Goal: Task Accomplishment & Management: Complete application form

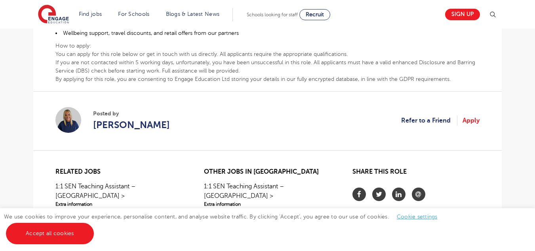
scroll to position [545, 0]
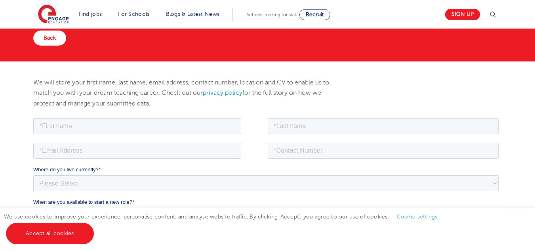
scroll to position [91, 0]
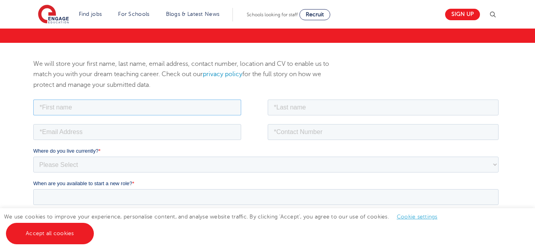
click at [108, 111] on input "text" at bounding box center [137, 107] width 208 height 16
type input "Aisha"
click at [332, 103] on input "text" at bounding box center [383, 107] width 231 height 16
type input "Kazi"
click at [157, 129] on input "email" at bounding box center [137, 131] width 208 height 16
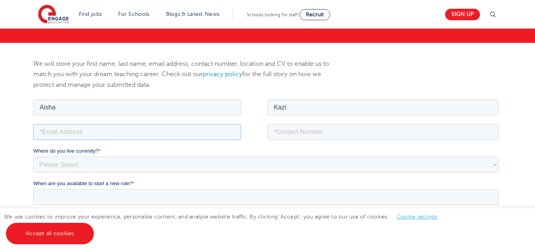
type input "[EMAIL_ADDRESS][DOMAIN_NAME]"
click at [289, 128] on input "tel" at bounding box center [383, 131] width 231 height 16
type input "[PHONE_NUMBER]"
click at [197, 165] on select "Please Select [GEOGRAPHIC_DATA] [GEOGRAPHIC_DATA] [GEOGRAPHIC_DATA] [GEOGRAPHIC…" at bounding box center [265, 164] width 465 height 16
select select "UK"
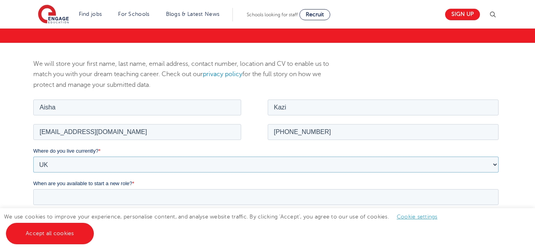
click at [33, 156] on select "Please Select [GEOGRAPHIC_DATA] [GEOGRAPHIC_DATA] [GEOGRAPHIC_DATA] [GEOGRAPHIC…" at bounding box center [265, 164] width 465 height 16
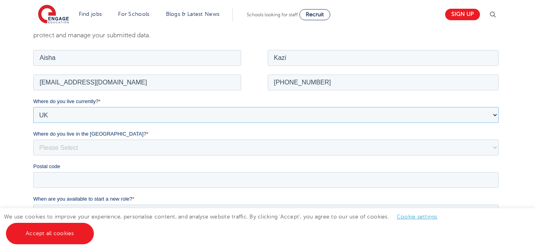
scroll to position [184, 0]
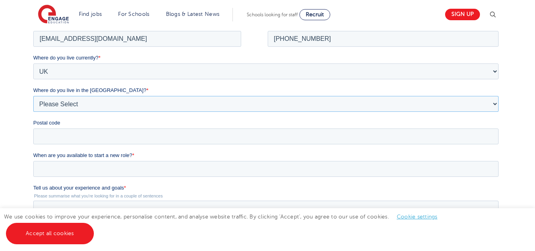
click at [127, 101] on select "Please Select Overseas [GEOGRAPHIC_DATA] [GEOGRAPHIC_DATA] [GEOGRAPHIC_DATA] [G…" at bounding box center [265, 103] width 465 height 16
click at [129, 104] on select "Please Select Overseas [GEOGRAPHIC_DATA] [GEOGRAPHIC_DATA] [GEOGRAPHIC_DATA] [G…" at bounding box center [265, 103] width 465 height 16
select select "Kirklees"
click at [33, 95] on select "Please Select Overseas [GEOGRAPHIC_DATA] [GEOGRAPHIC_DATA] [GEOGRAPHIC_DATA] [G…" at bounding box center [265, 103] width 465 height 16
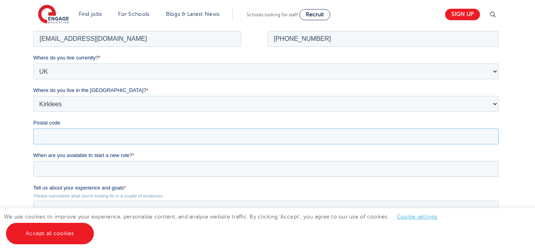
click at [213, 133] on input "Postal code" at bounding box center [265, 136] width 465 height 16
type input "WF17 6AR"
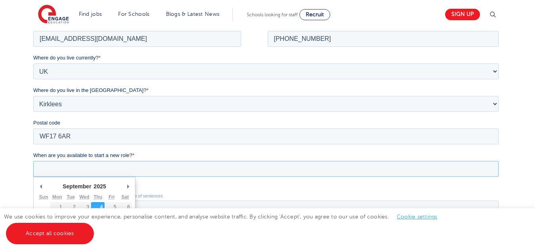
click at [108, 163] on input "When are you available to start a new role? *" at bounding box center [265, 168] width 465 height 16
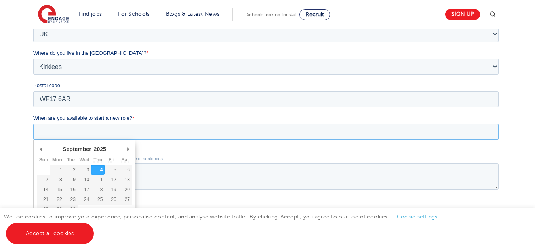
scroll to position [232, 0]
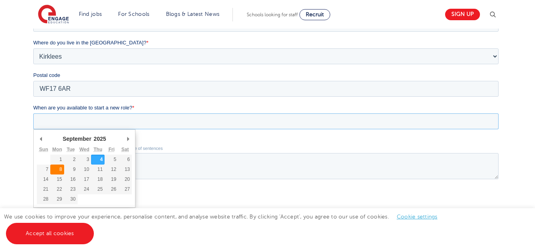
type div "[DATE]"
type input "[DATE]"
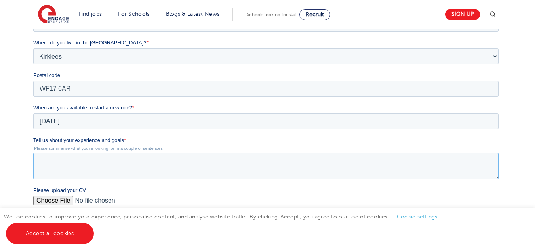
click at [77, 158] on textarea "Tell us about your experience and goals *" at bounding box center [265, 166] width 465 height 26
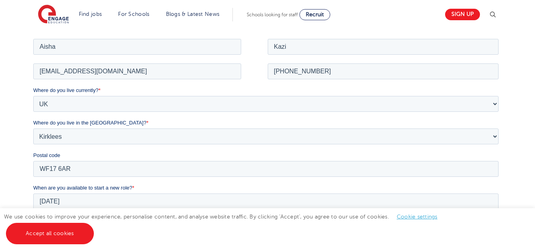
scroll to position [0, 0]
